Goal: Task Accomplishment & Management: Use online tool/utility

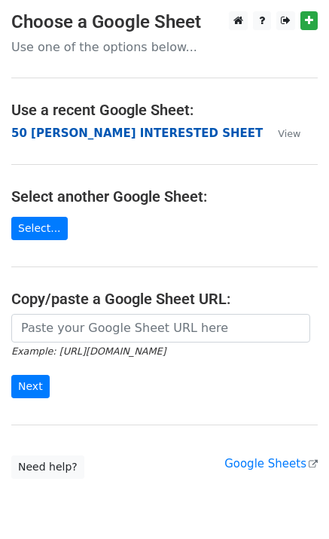
click at [102, 132] on strong "50 KEVIN INTERESTED SHEET" at bounding box center [136, 133] width 251 height 14
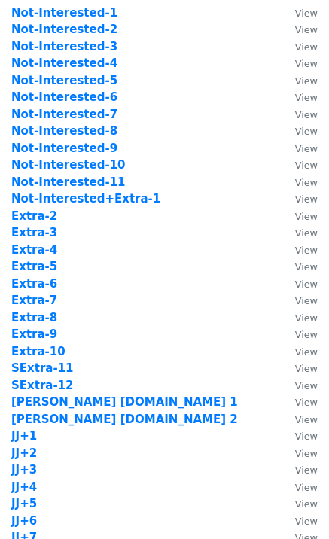
scroll to position [602, 0]
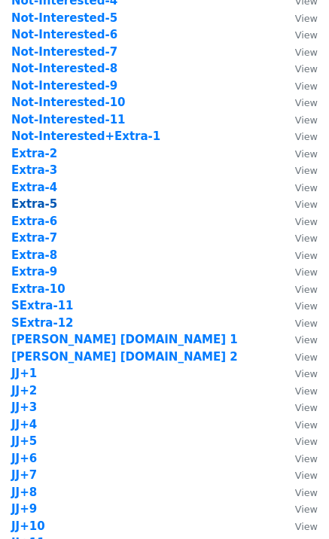
click at [44, 203] on strong "Extra-5" at bounding box center [34, 204] width 46 height 14
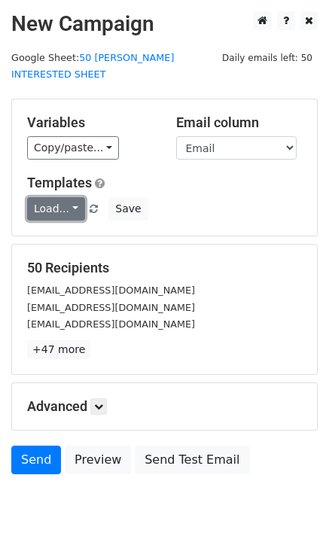
click at [57, 198] on link "Load..." at bounding box center [56, 208] width 58 height 23
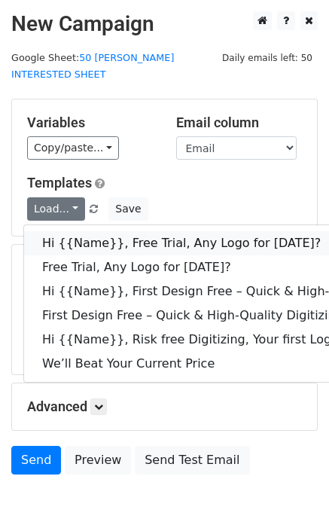
click at [79, 231] on link "Hi {{Name}}, Free Trial, Any Logo for [DATE]?" at bounding box center [240, 243] width 432 height 24
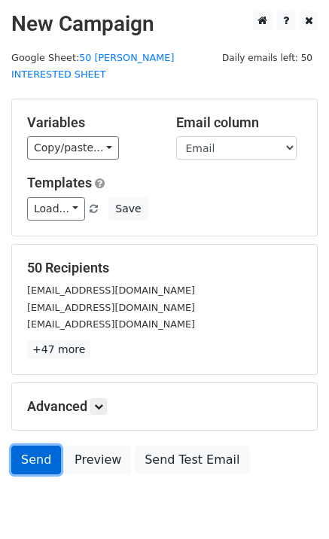
click at [43, 449] on link "Send" at bounding box center [36, 460] width 50 height 29
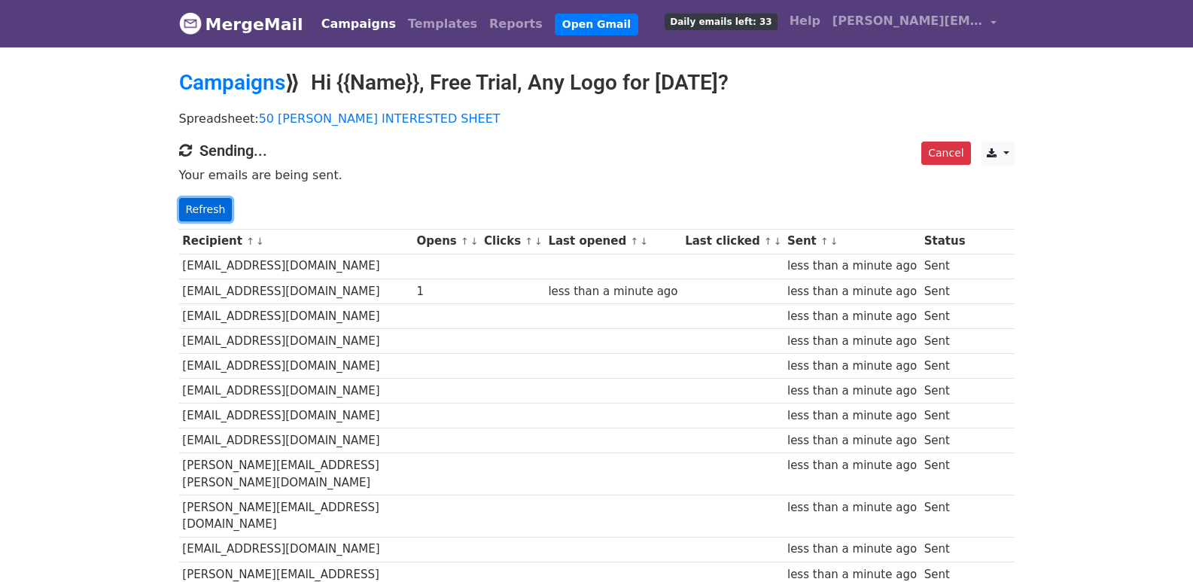
click at [221, 199] on link "Refresh" at bounding box center [205, 209] width 53 height 23
click at [225, 218] on link "Refresh" at bounding box center [205, 209] width 53 height 23
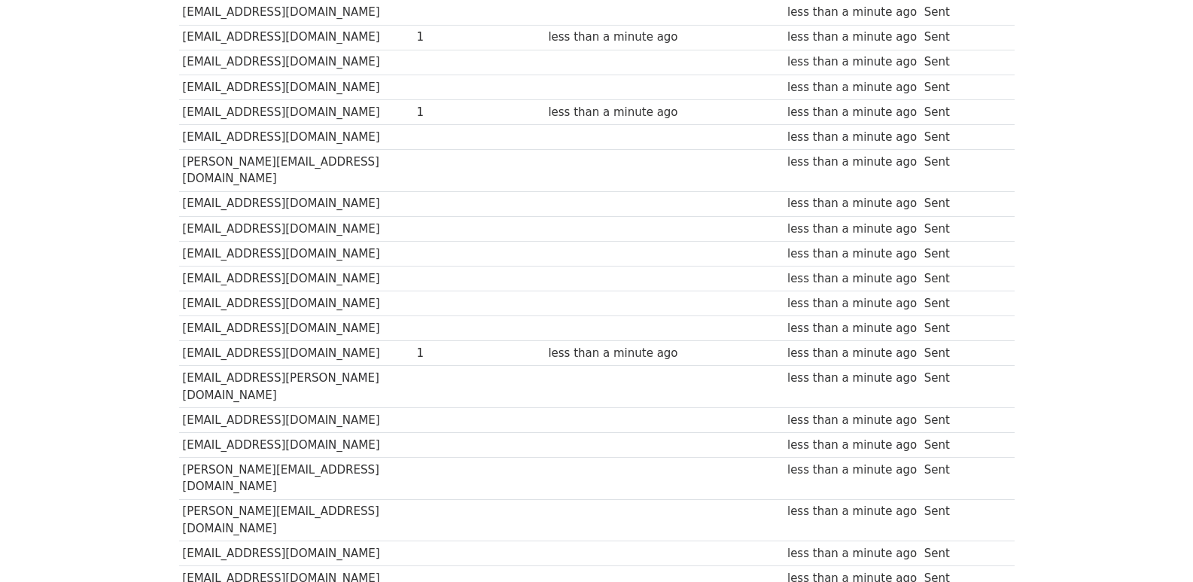
scroll to position [1003, 0]
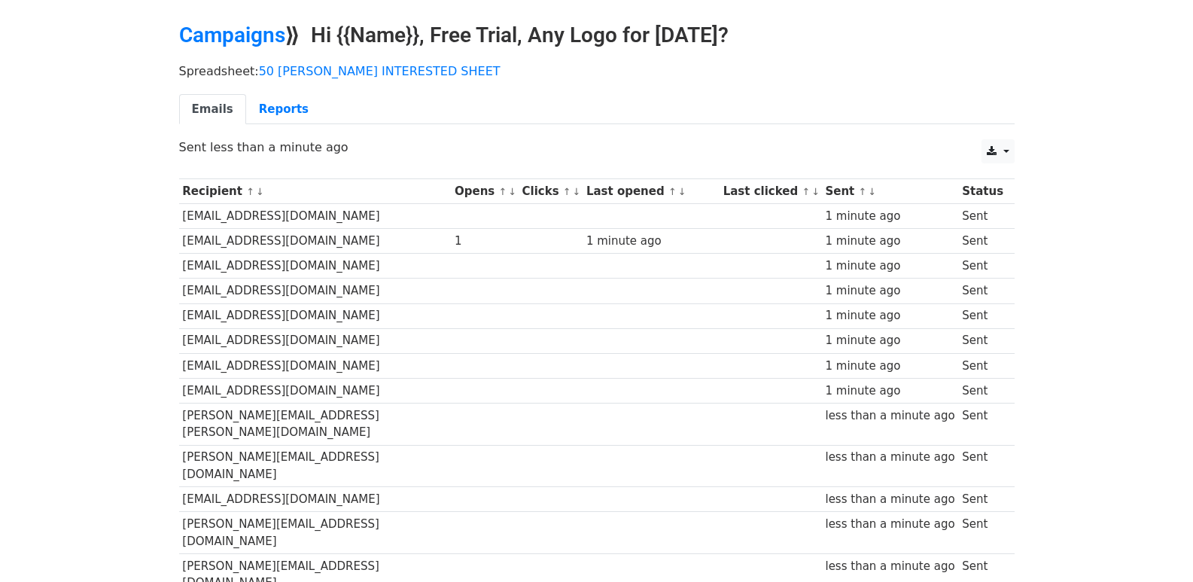
scroll to position [44, 0]
